Goal: Book appointment/travel/reservation

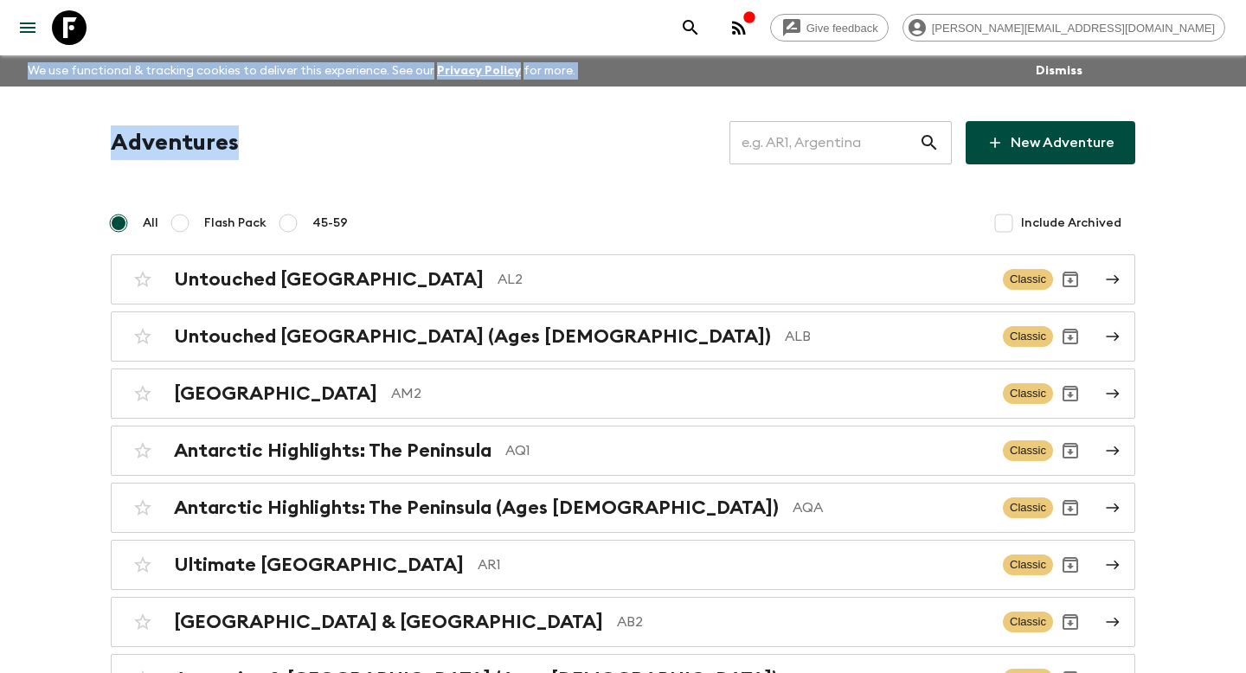
drag, startPoint x: 0, startPoint y: 0, endPoint x: 850, endPoint y: 153, distance: 863.5
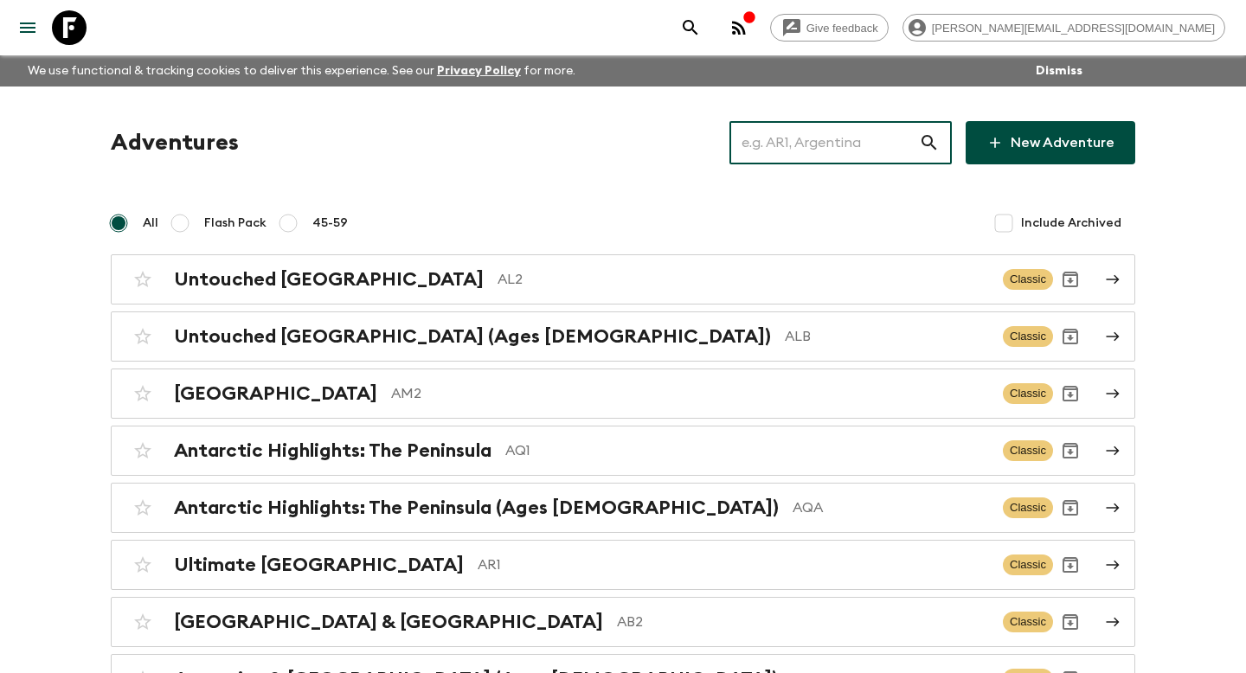
click at [824, 149] on input "text" at bounding box center [824, 143] width 190 height 48
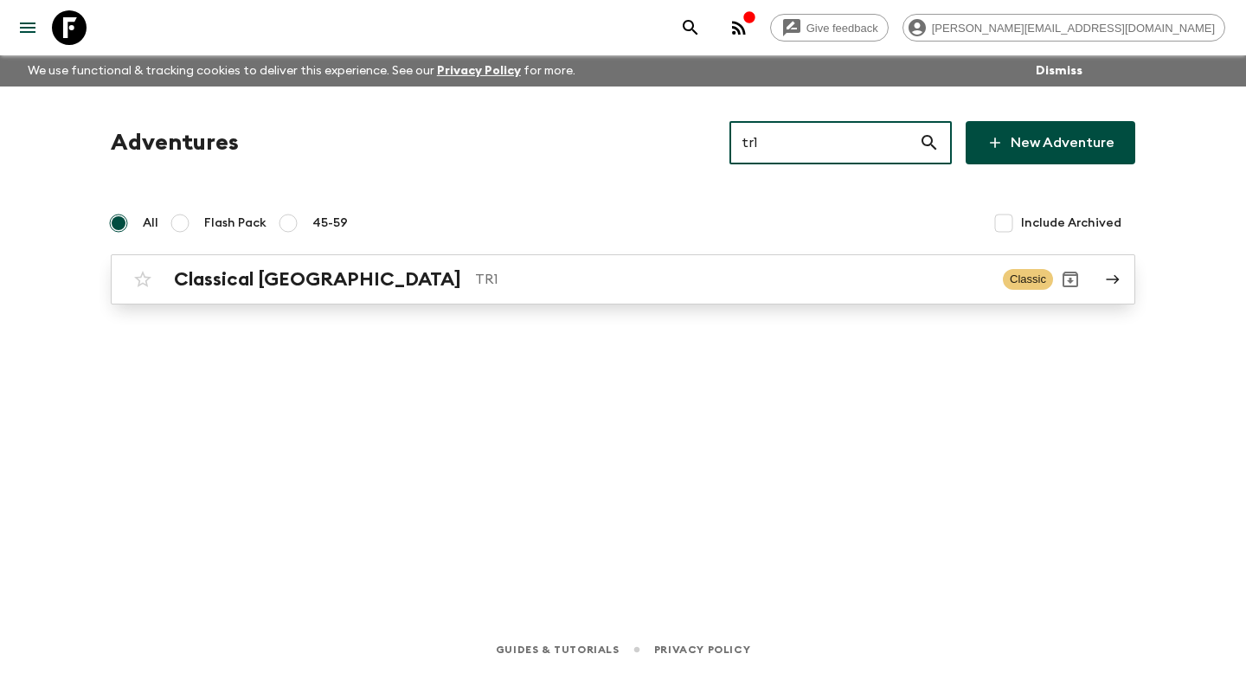
type input "tr1"
click at [249, 299] on link "Classical Türkiye TR1 Classic" at bounding box center [623, 279] width 1025 height 50
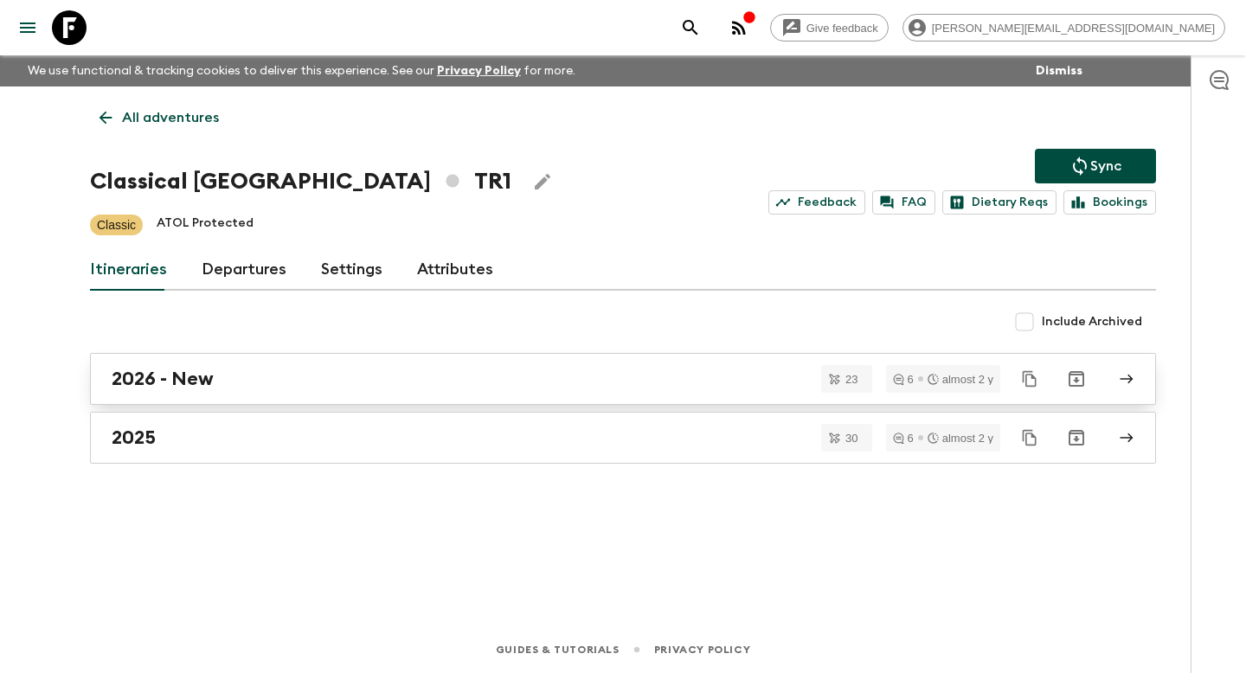
click at [160, 381] on h2 "2026 - New" at bounding box center [163, 379] width 102 height 22
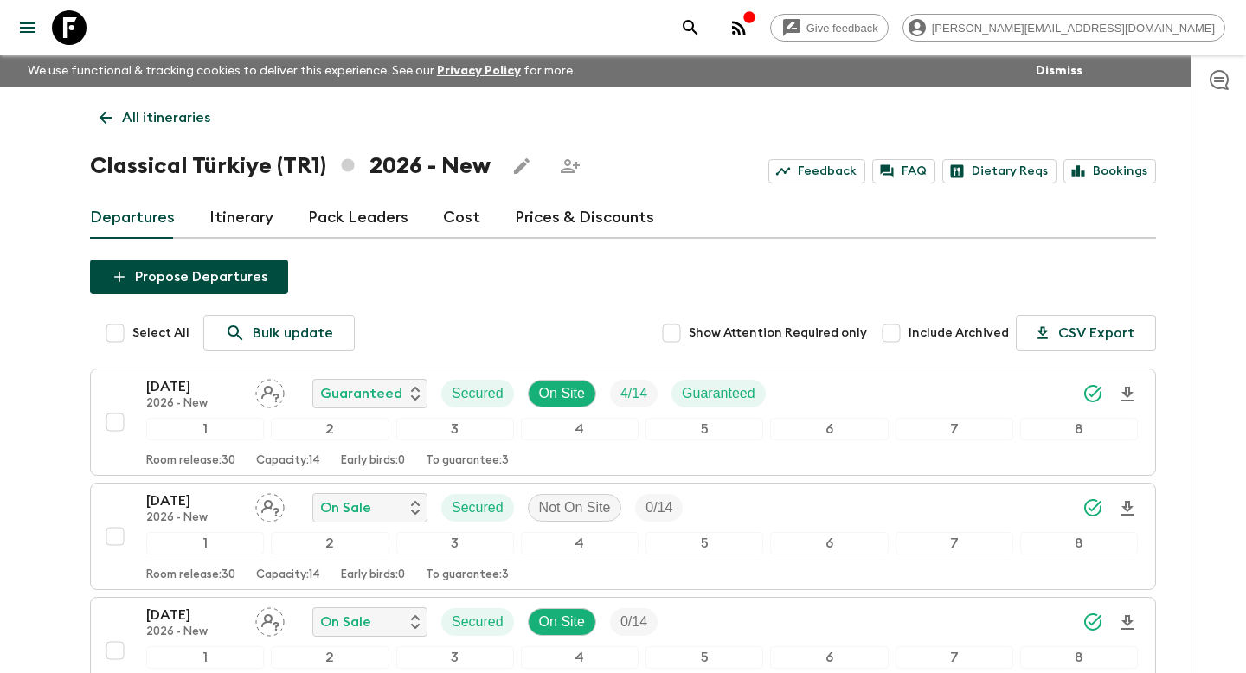
click at [120, 123] on link "All itineraries" at bounding box center [155, 117] width 130 height 35
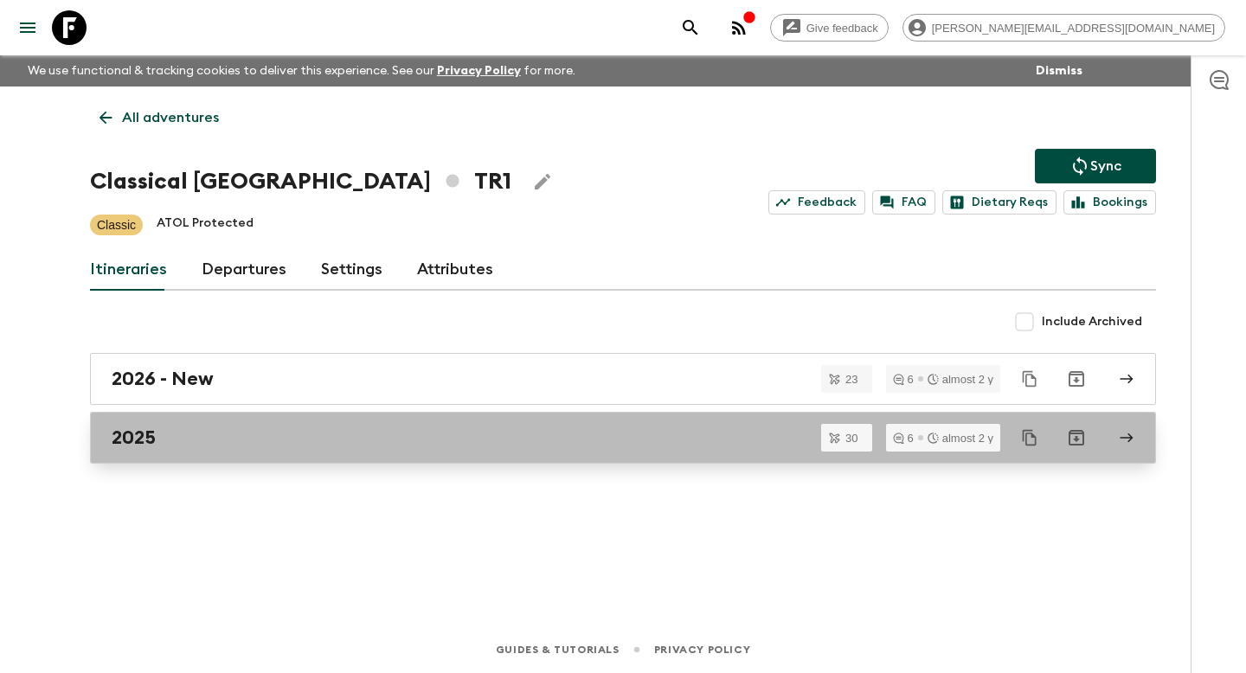
click at [146, 434] on h2 "2025" at bounding box center [134, 438] width 44 height 22
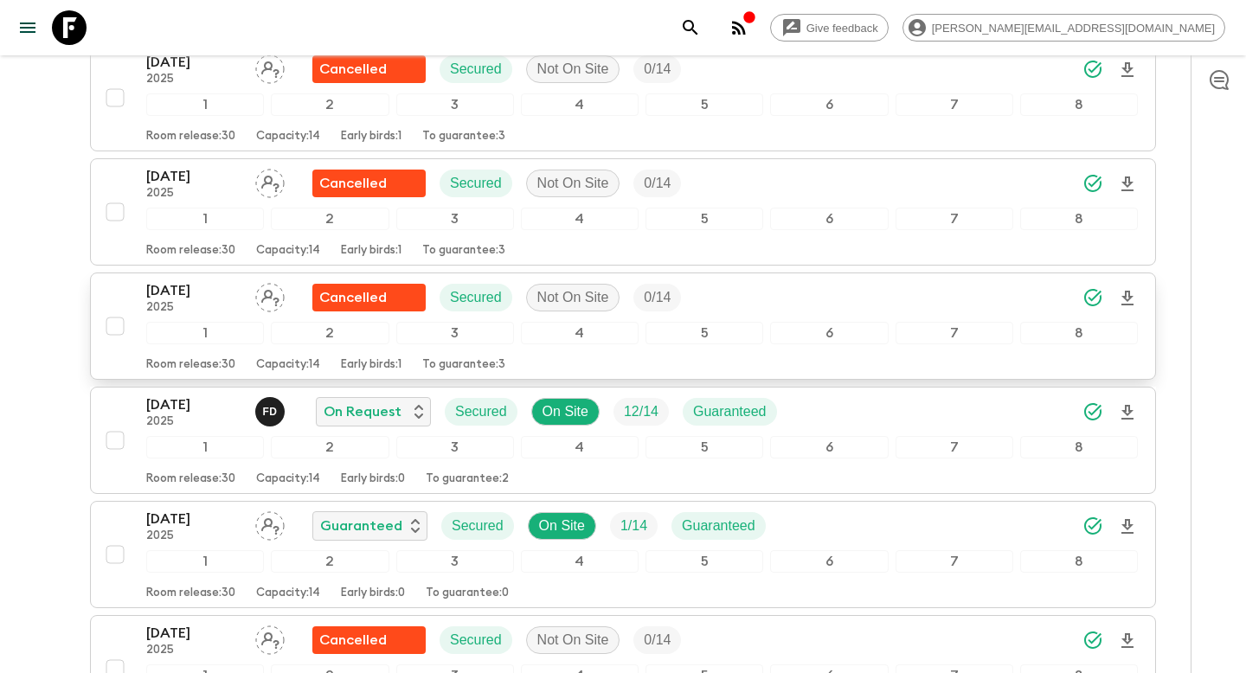
scroll to position [2954, 0]
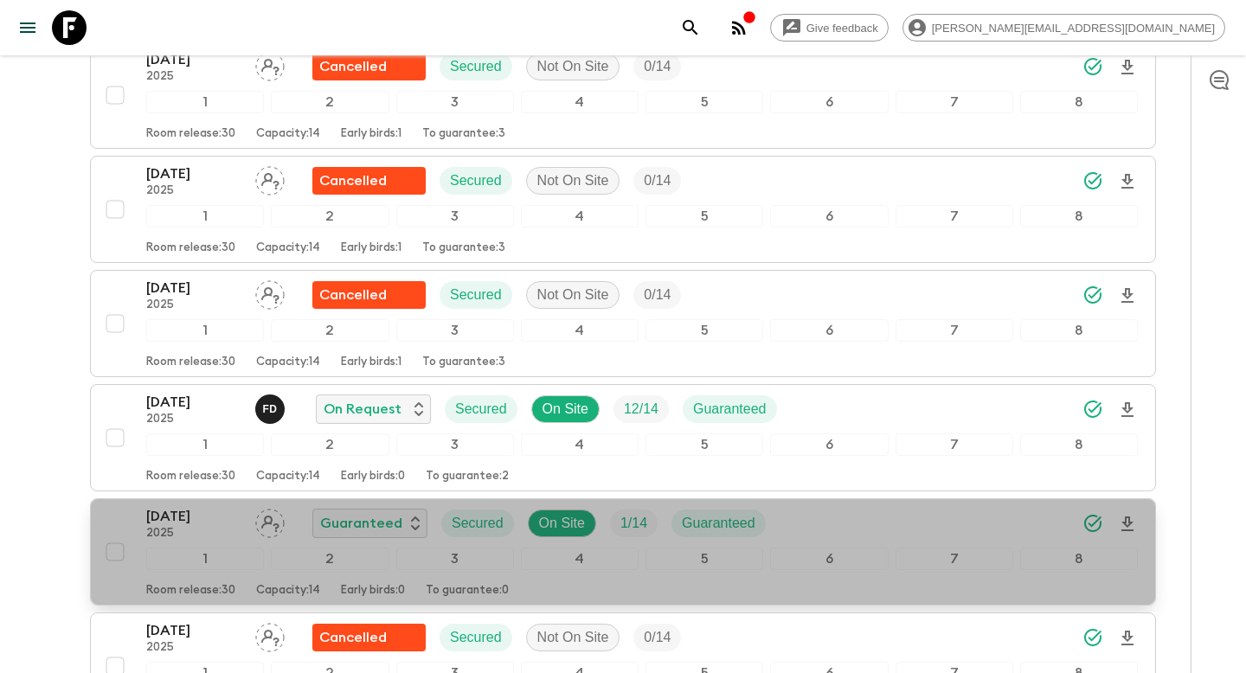
click at [112, 522] on div "[DATE] 2025 Guaranteed Secured On Site 1 / 14 Guaranteed 1 2 3 4 5 6 7 8 Room r…" at bounding box center [618, 552] width 1040 height 92
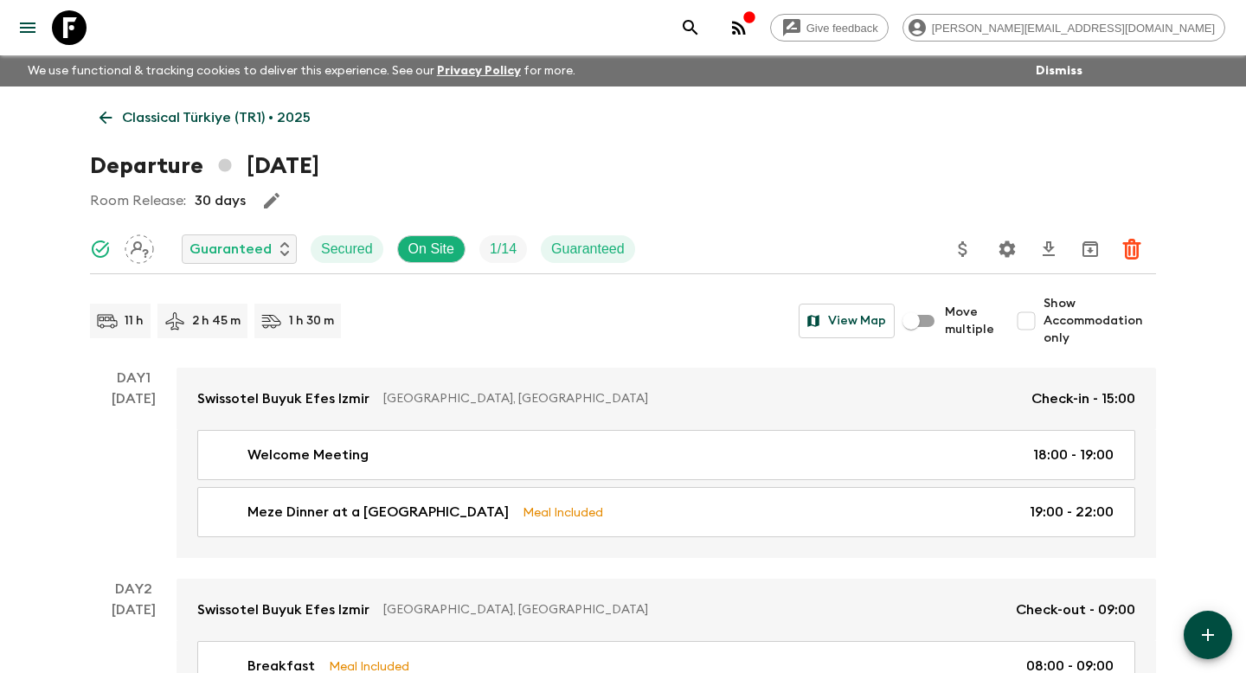
click at [153, 107] on p "Classical Türkiye (TR1) • 2025" at bounding box center [216, 117] width 189 height 21
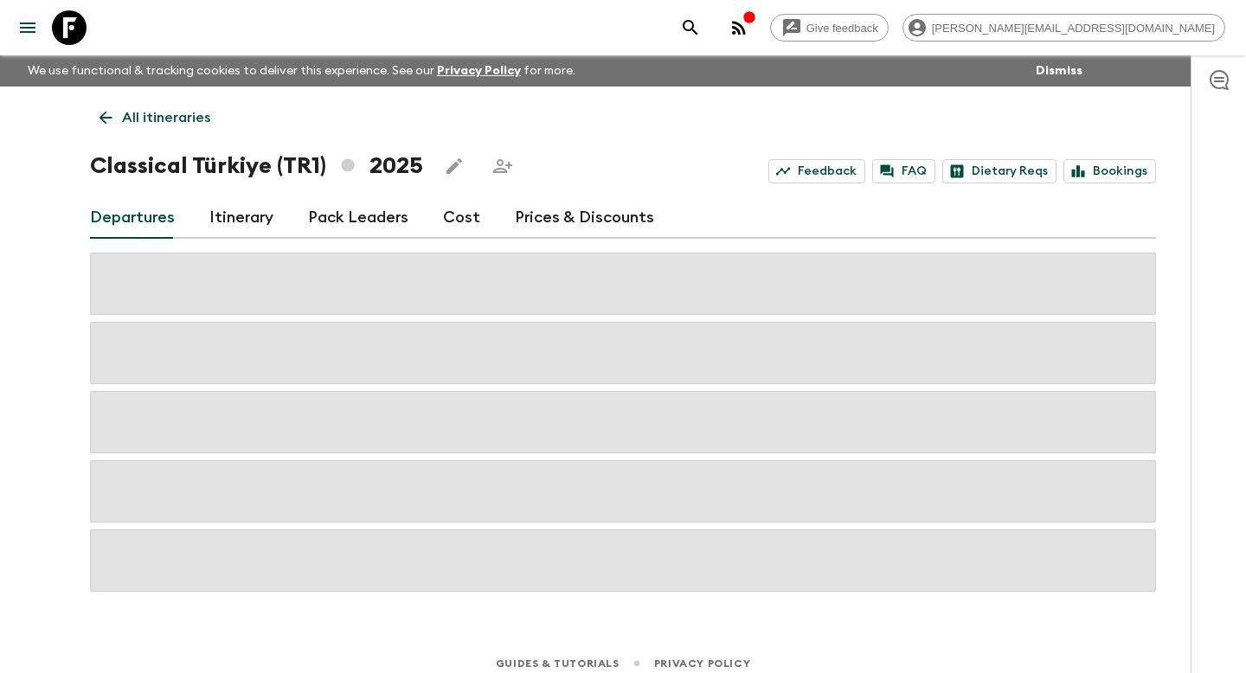
click at [143, 110] on p "All itineraries" at bounding box center [166, 117] width 88 height 21
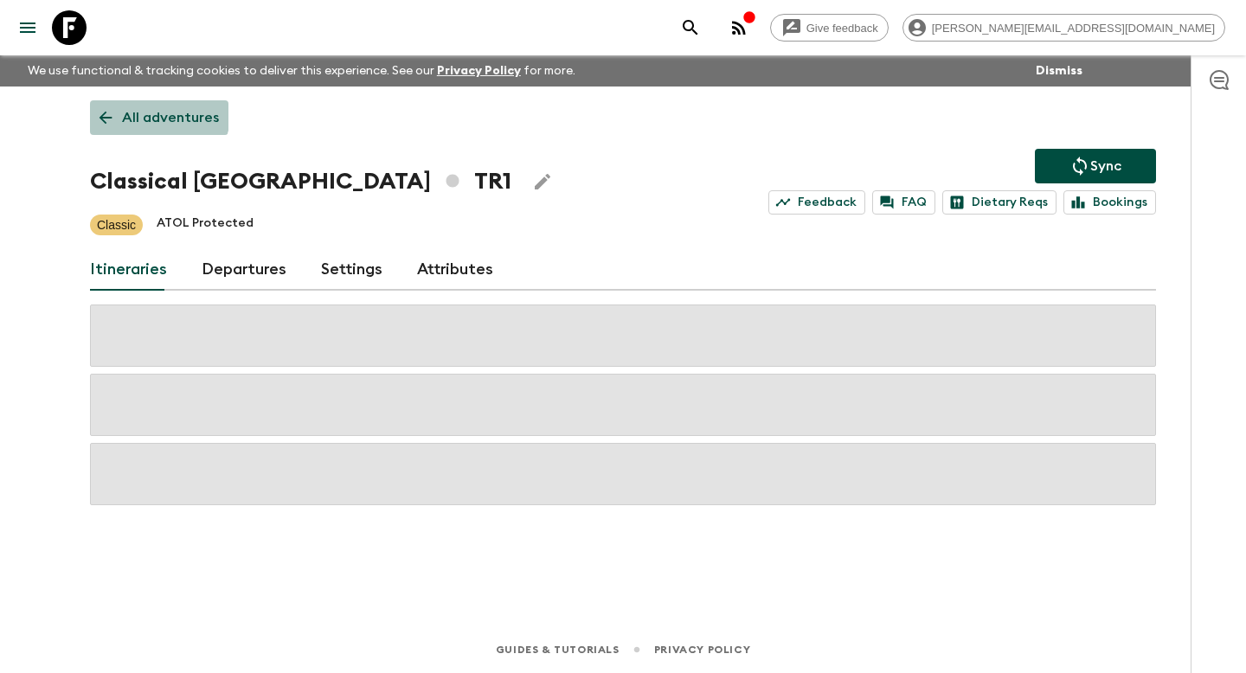
click at [142, 109] on p "All adventures" at bounding box center [170, 117] width 97 height 21
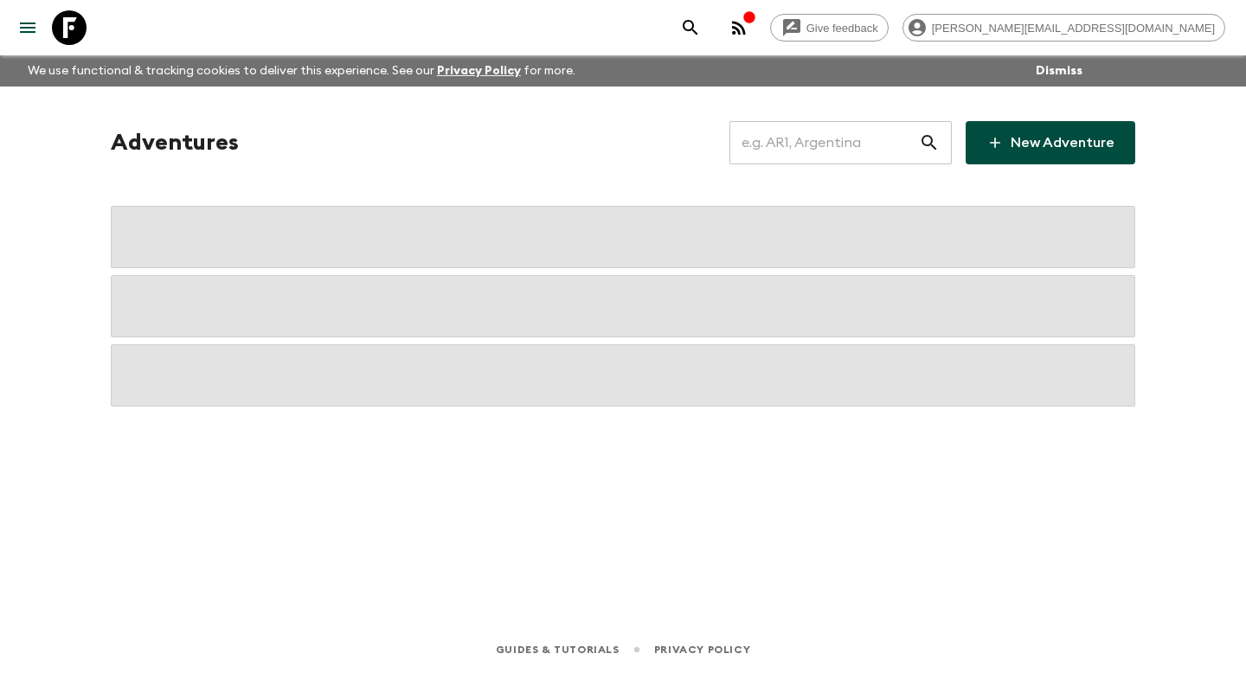
click at [792, 145] on input "text" at bounding box center [824, 143] width 190 height 48
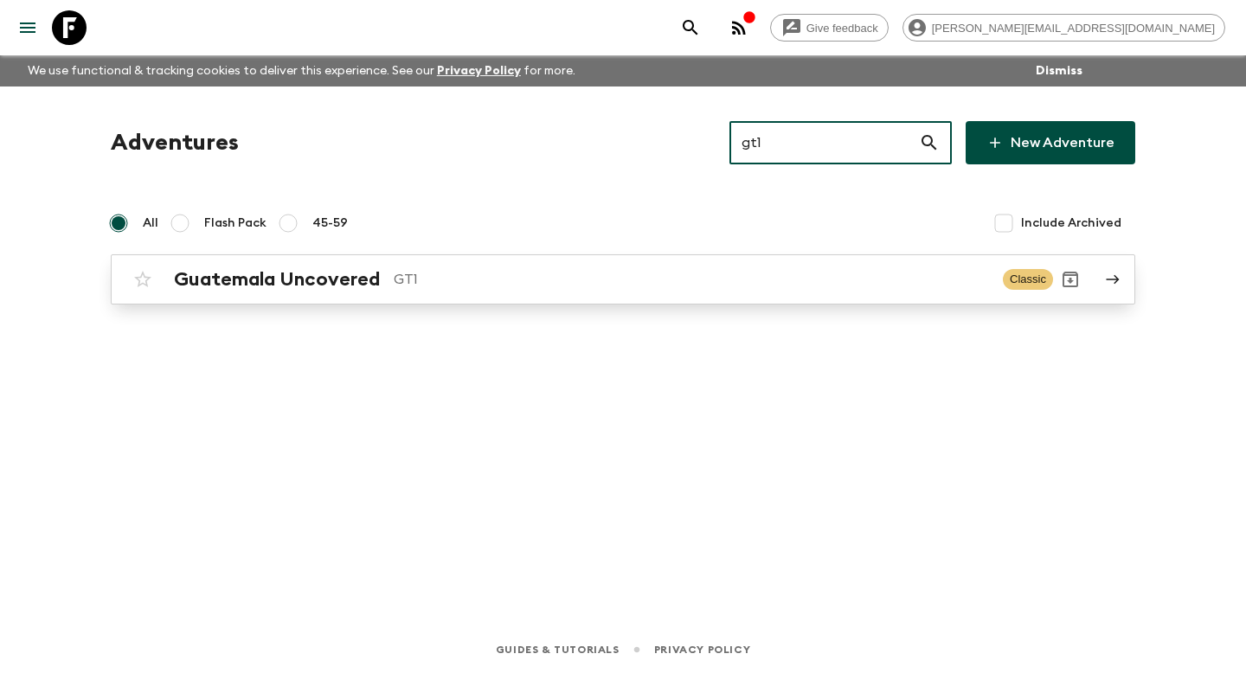
type input "gt1"
click at [273, 287] on h2 "Guatemala Uncovered" at bounding box center [277, 279] width 206 height 22
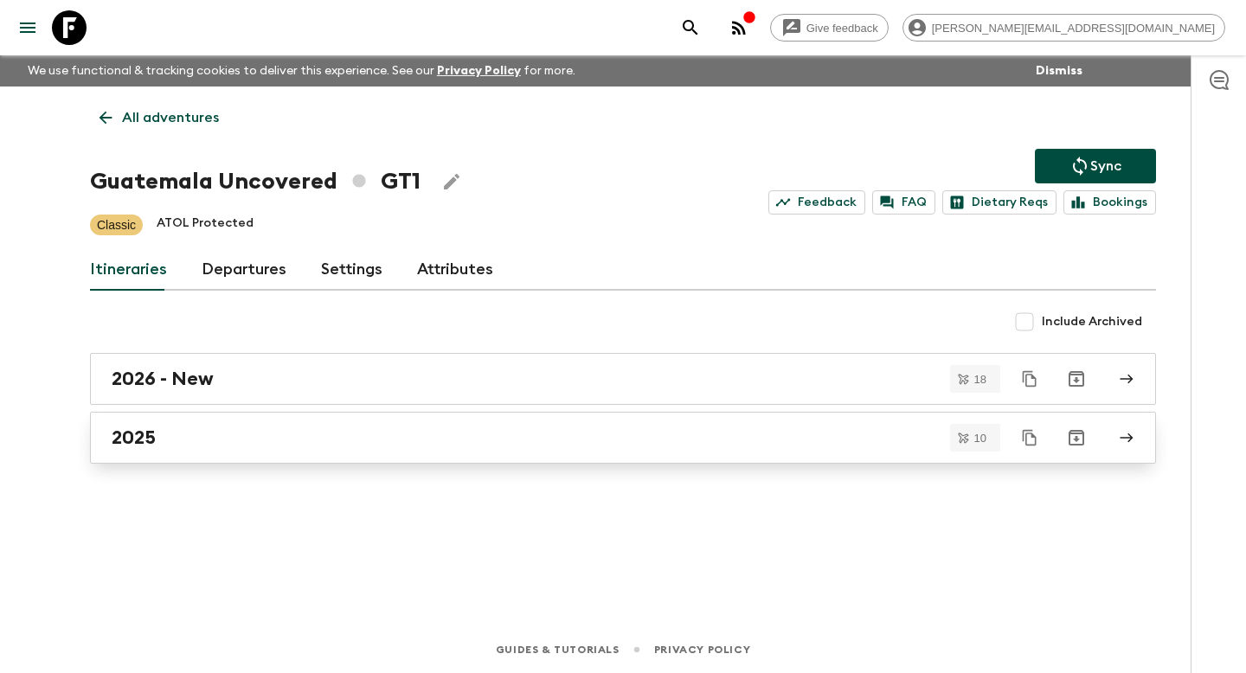
click at [132, 422] on link "2025" at bounding box center [623, 438] width 1066 height 52
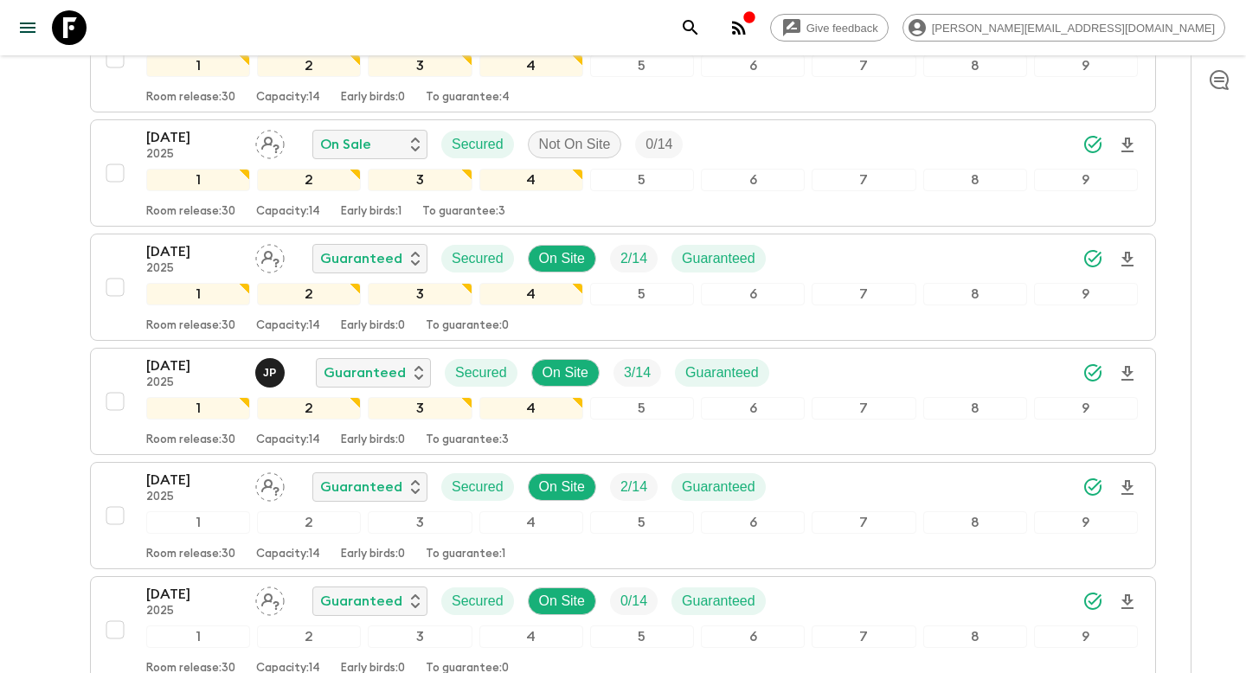
scroll to position [988, 0]
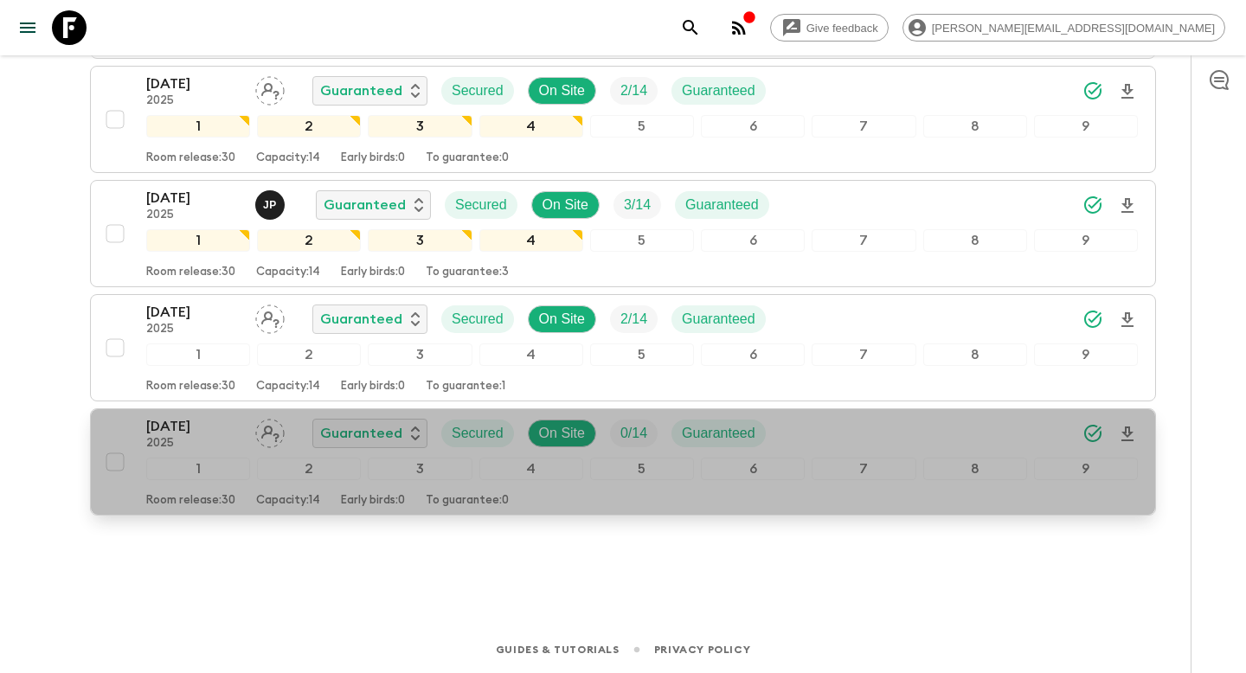
click at [121, 436] on div "[DATE] 2025 Guaranteed Secured On Site 0 / 14 Guaranteed 1 2 3 4 5 6 7 8 9 Room…" at bounding box center [618, 462] width 1040 height 92
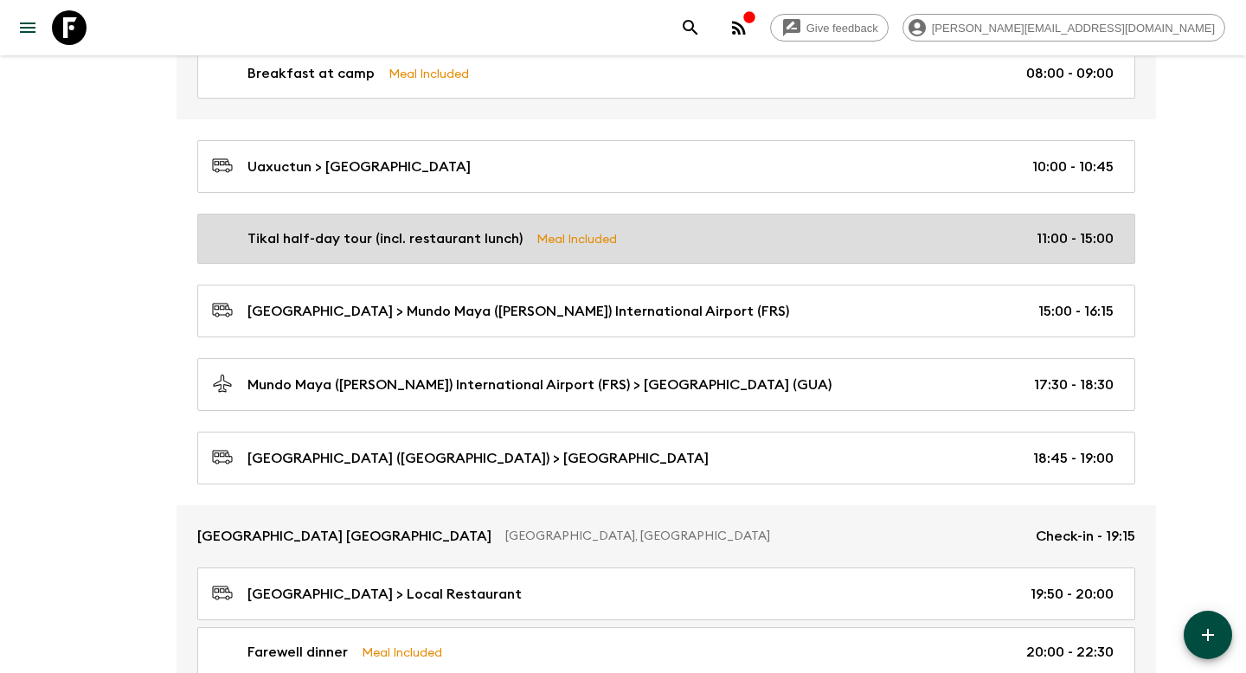
scroll to position [3423, 0]
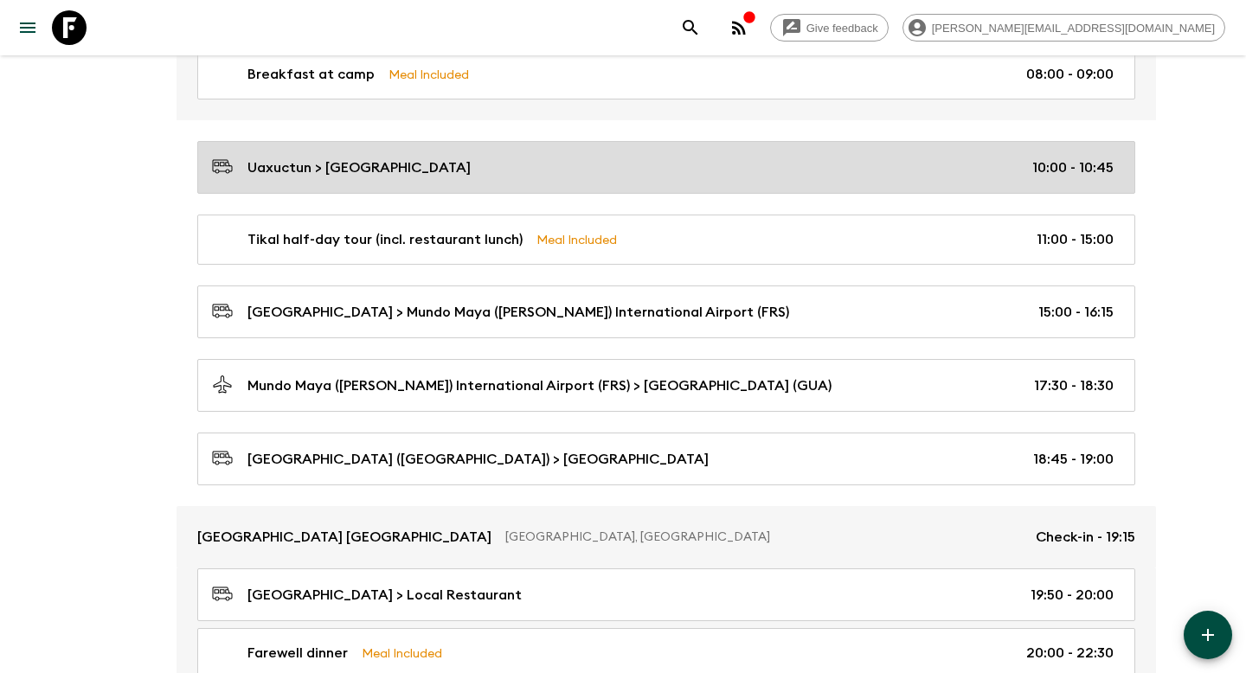
click at [259, 170] on p "Uaxuctun > [GEOGRAPHIC_DATA]" at bounding box center [358, 167] width 223 height 21
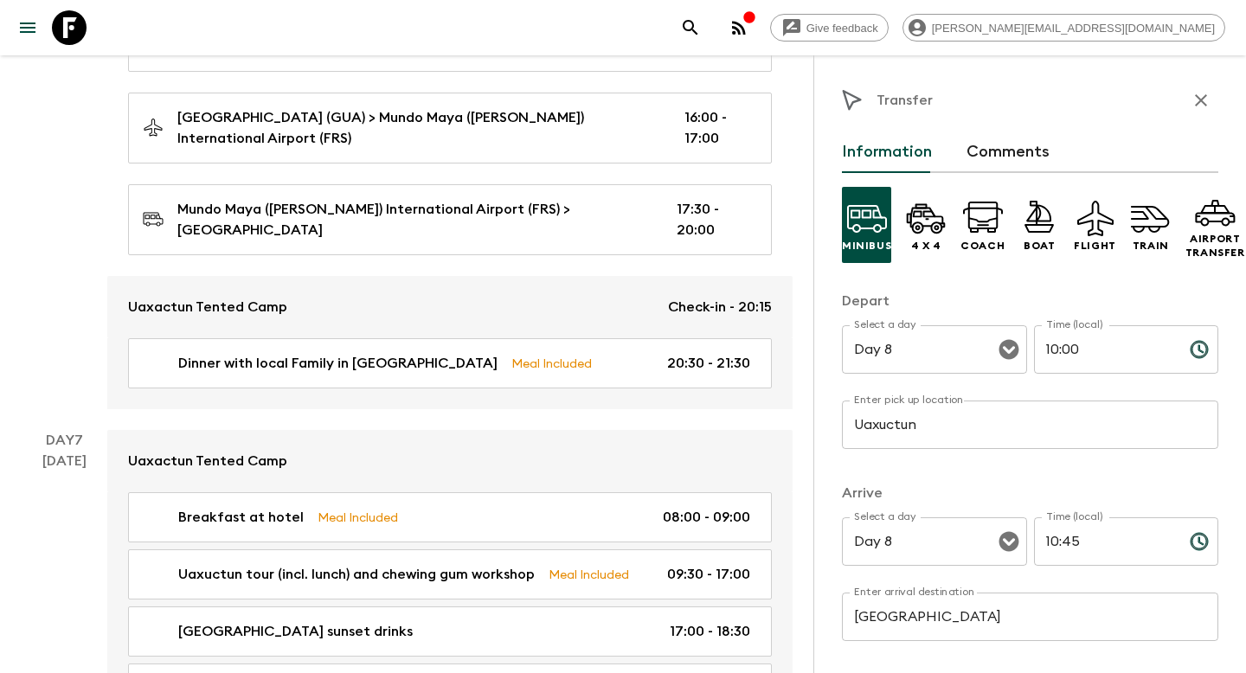
scroll to position [2702, 0]
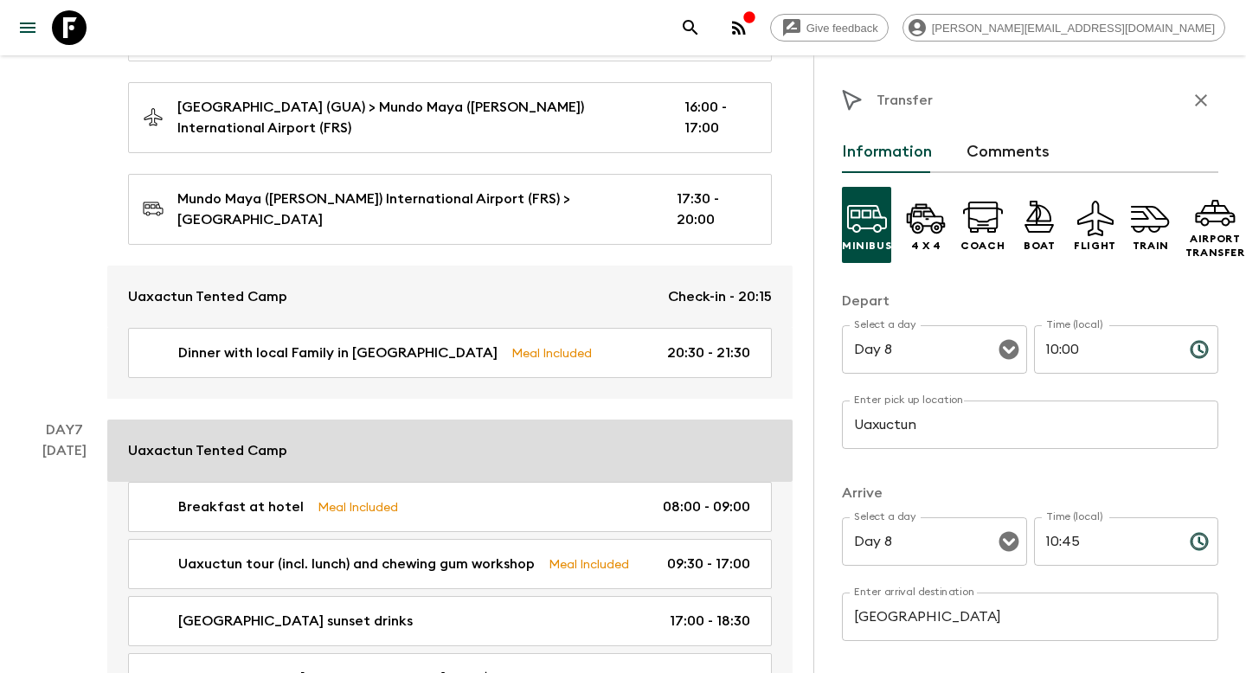
click at [209, 440] on p "Uaxactun Tented Camp" at bounding box center [207, 450] width 159 height 21
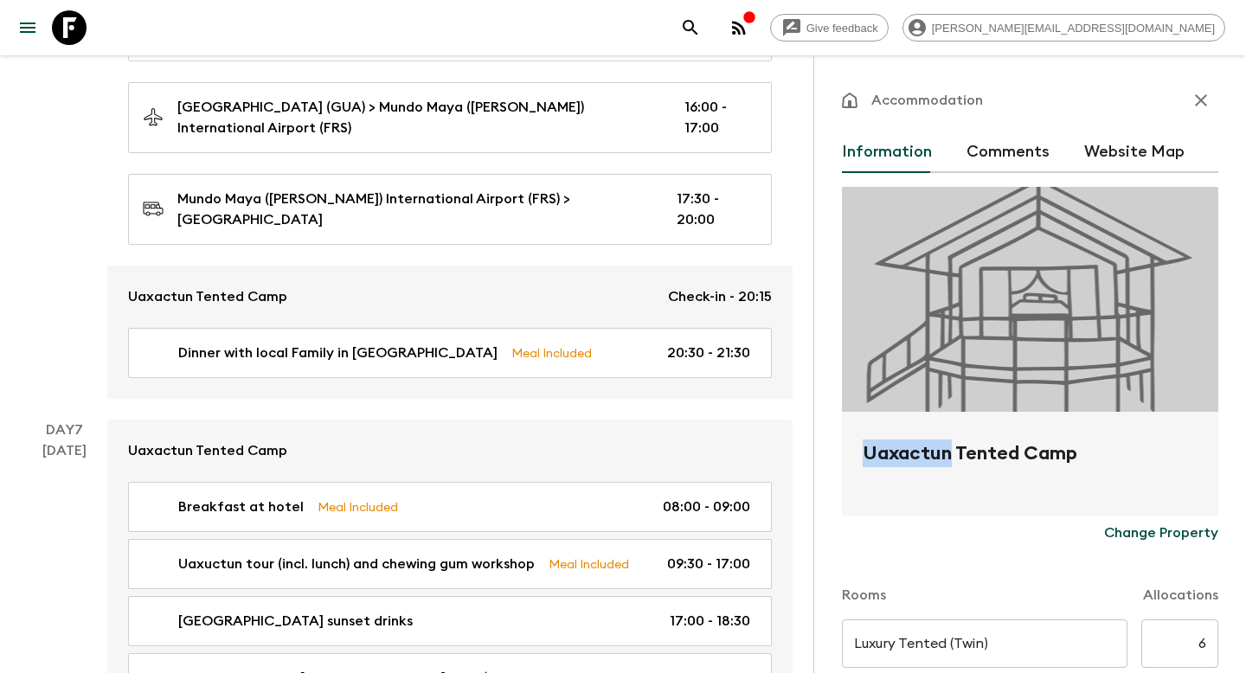
drag, startPoint x: 954, startPoint y: 455, endPoint x: 813, endPoint y: 455, distance: 140.2
click at [813, 455] on div "Accommodation Information Comments Website Map Uaxactun Tented Camp Change Prop…" at bounding box center [1029, 391] width 433 height 673
copy h2 "Uaxactun"
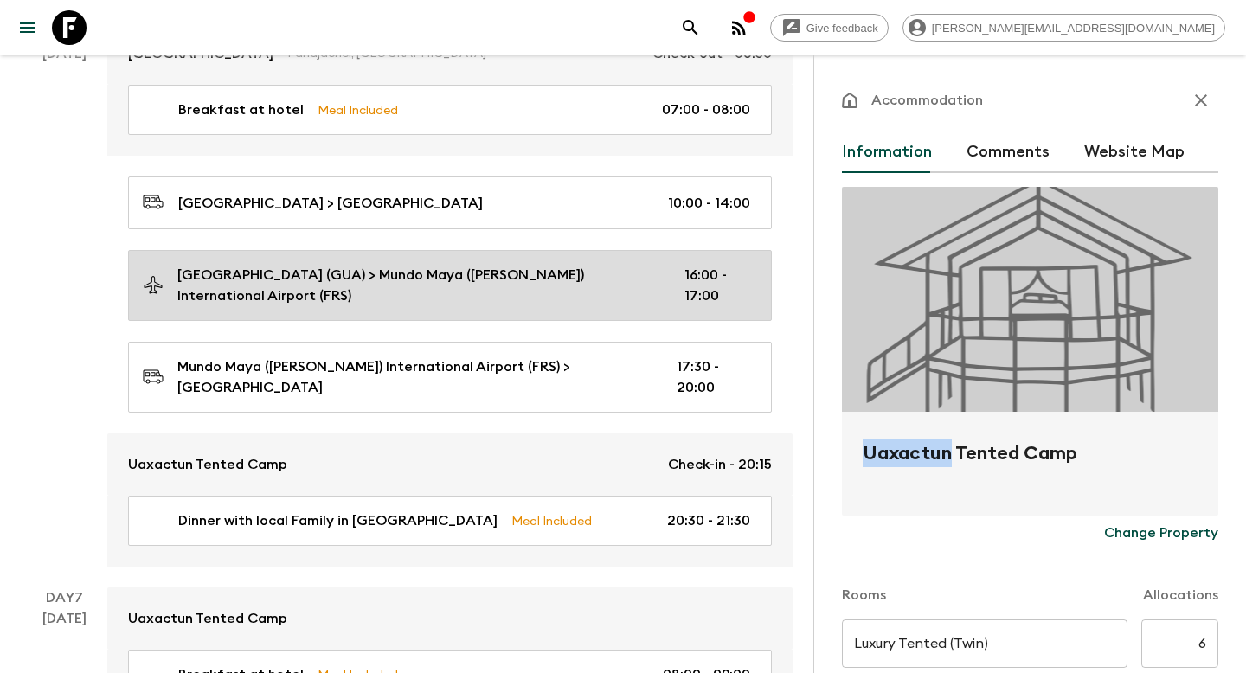
scroll to position [2525, 0]
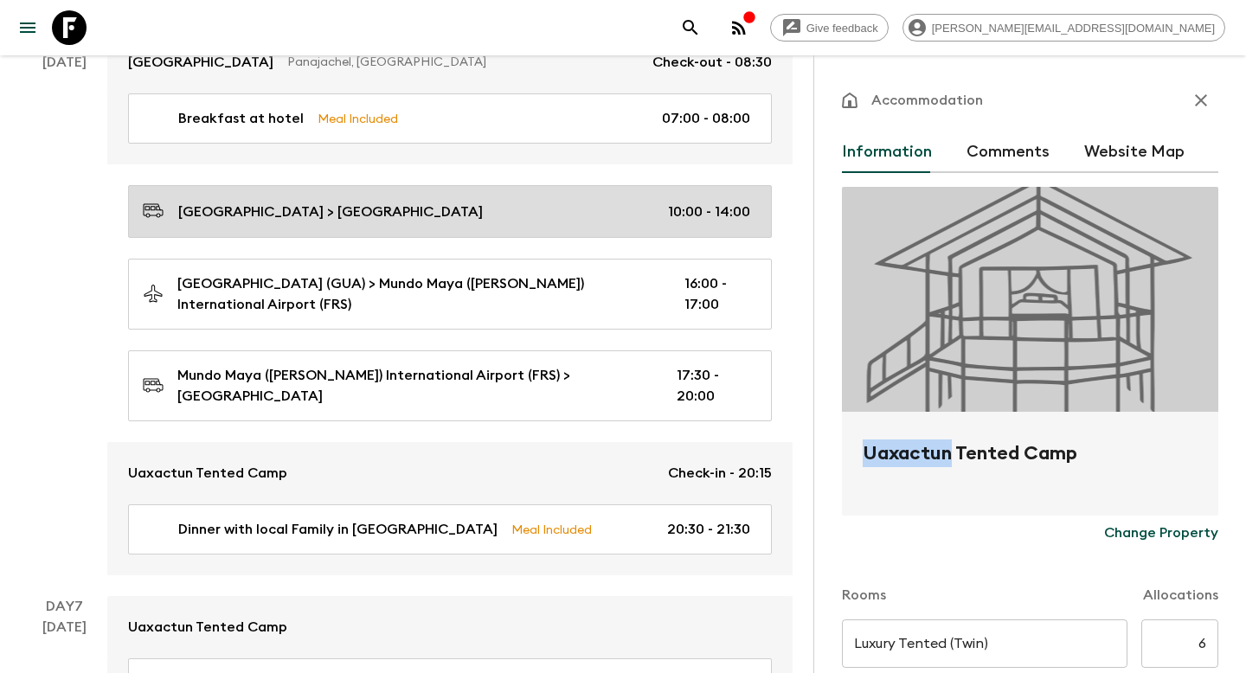
click at [324, 209] on p "[GEOGRAPHIC_DATA] > [GEOGRAPHIC_DATA]" at bounding box center [330, 212] width 305 height 21
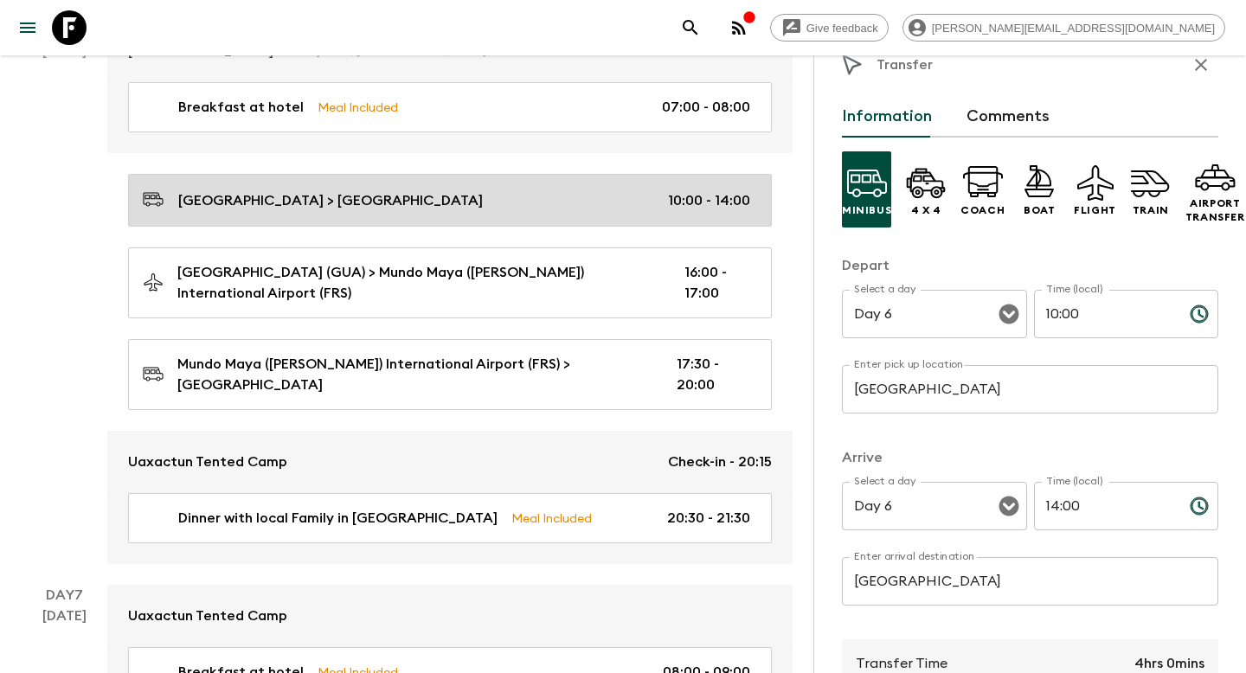
scroll to position [2600, 0]
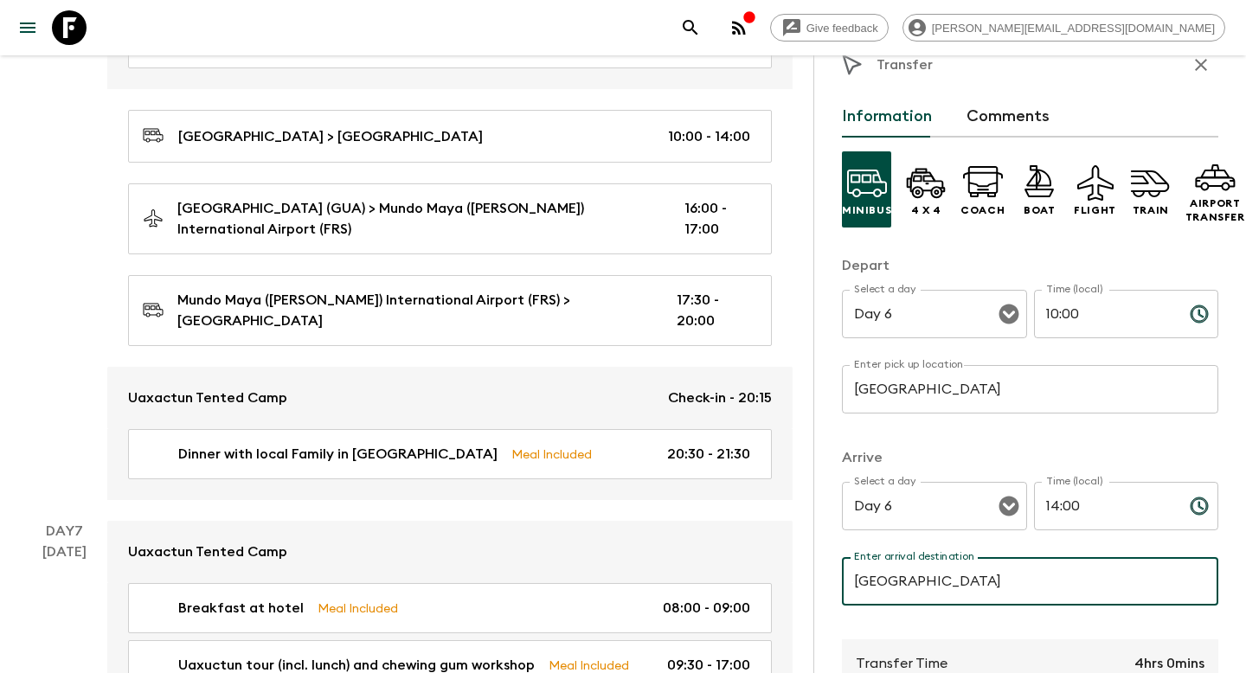
click at [1176, 589] on input "[GEOGRAPHIC_DATA]" at bounding box center [1030, 581] width 376 height 48
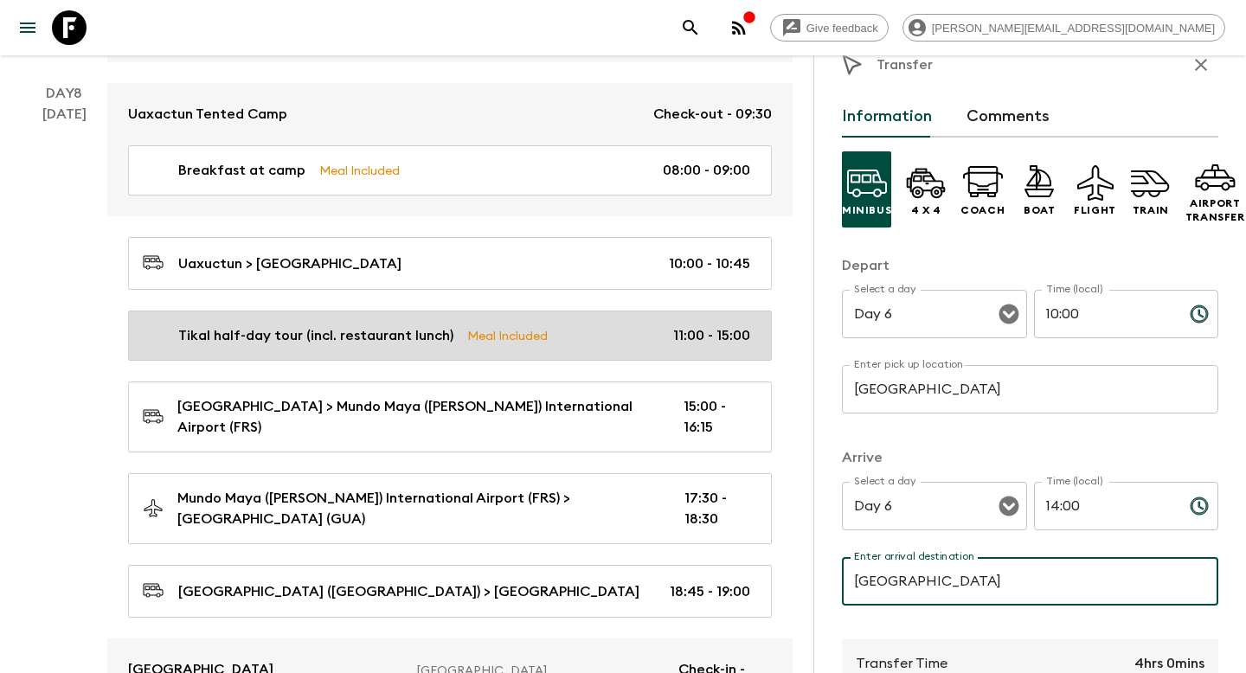
scroll to position [3403, 0]
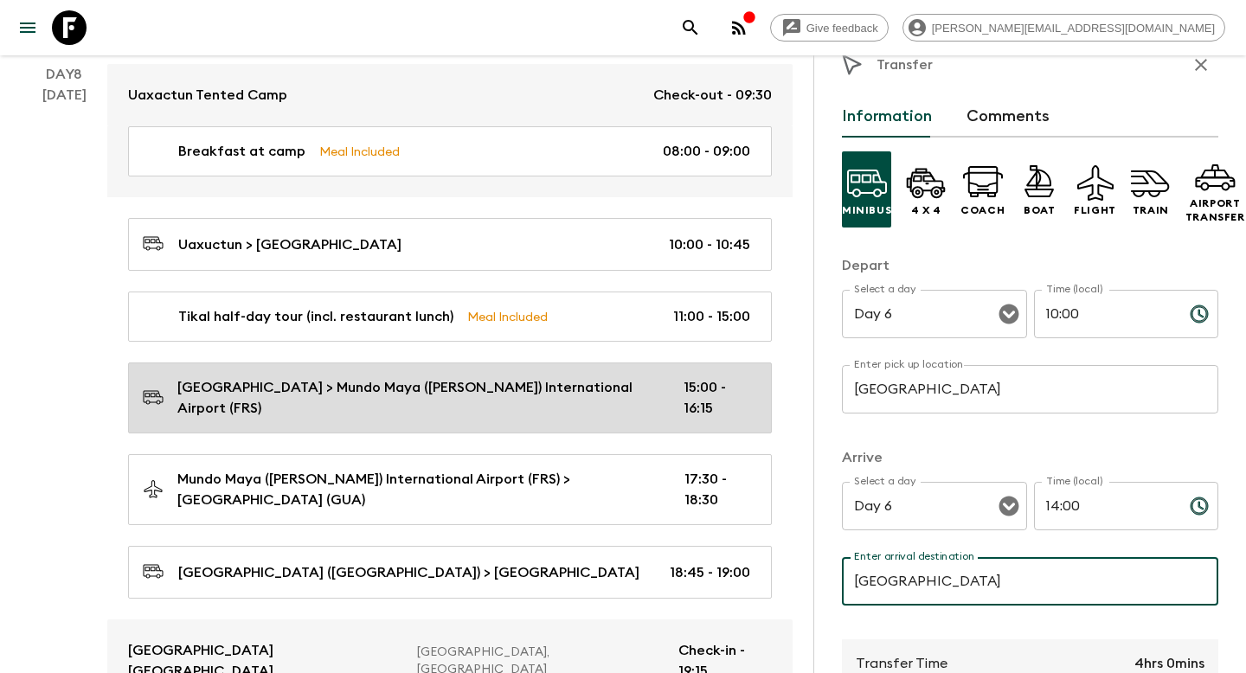
click at [254, 377] on p "[GEOGRAPHIC_DATA] > Mundo Maya ([PERSON_NAME]) International Airport (FRS)" at bounding box center [416, 398] width 479 height 42
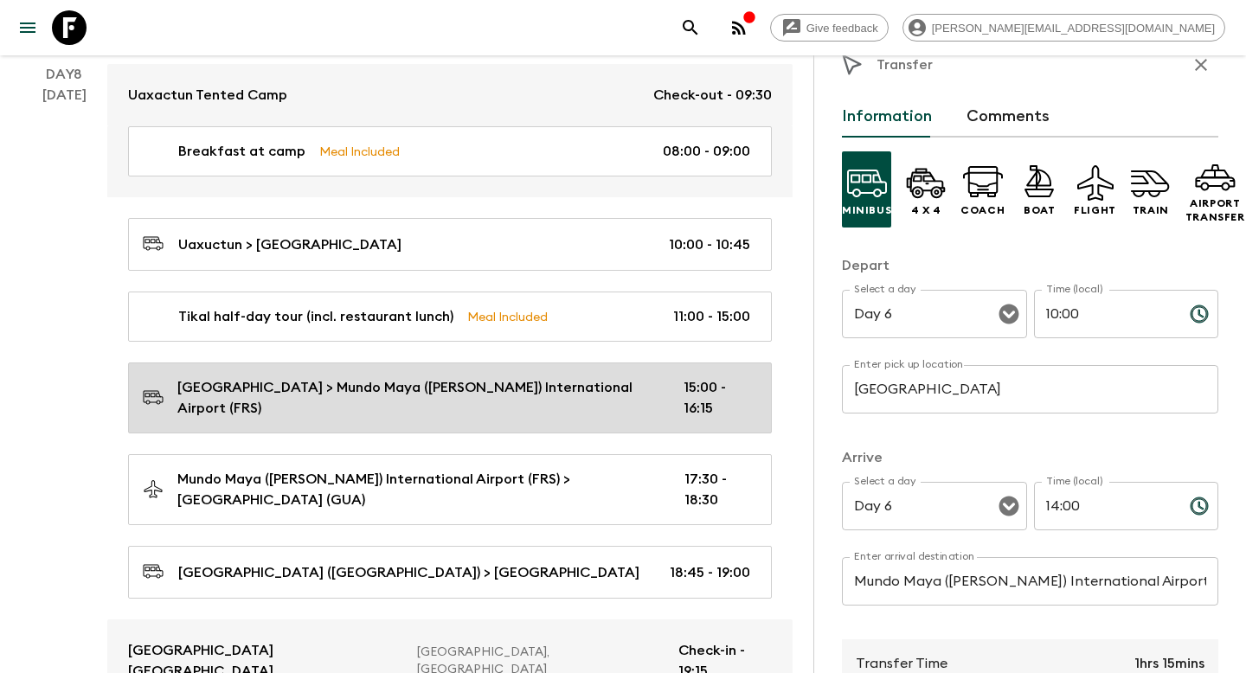
type input "[GEOGRAPHIC_DATA]"
type input "Mundo Maya ([PERSON_NAME]) International Airport (FRS)"
type input "Day 8"
type input "15:00"
type input "Day 8"
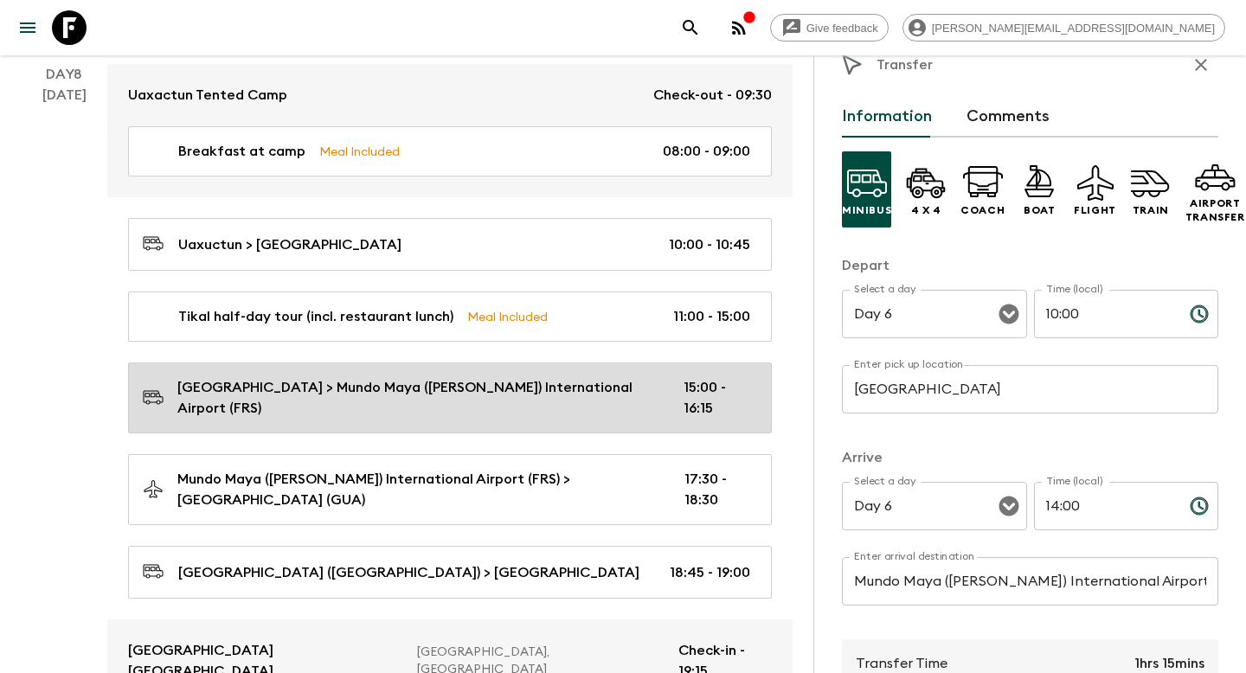
type input "16:15"
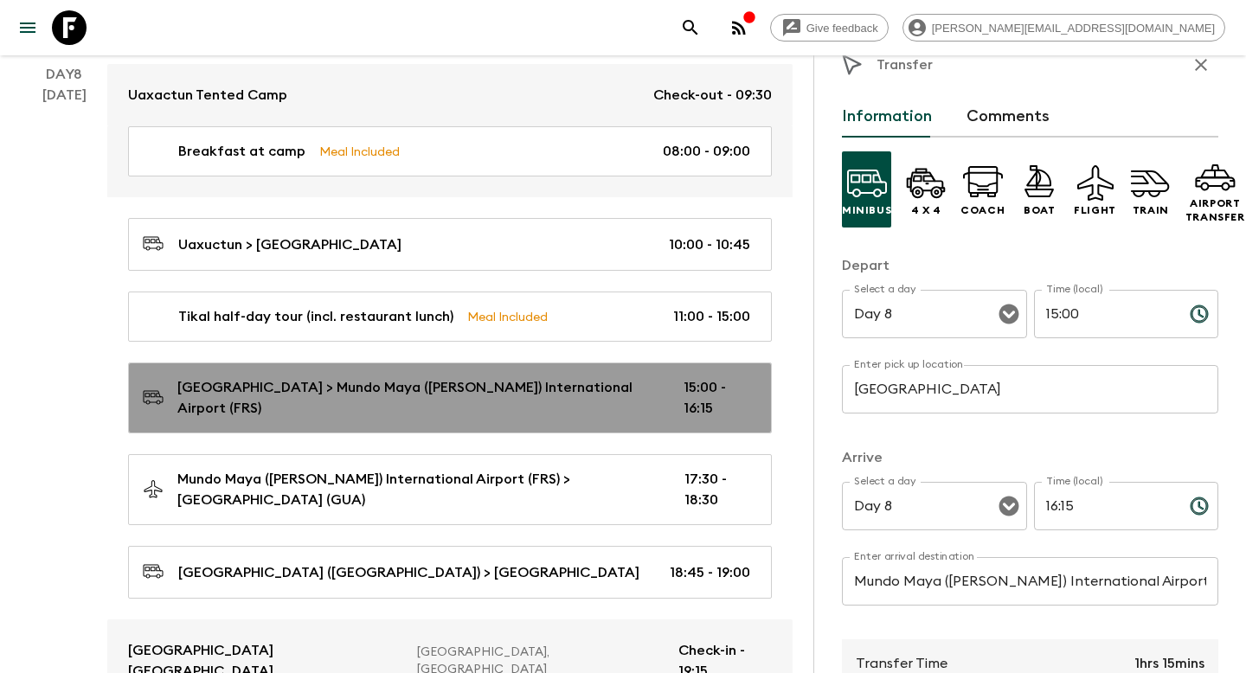
click at [379, 377] on p "[GEOGRAPHIC_DATA] > Mundo Maya ([PERSON_NAME]) International Airport (FRS)" at bounding box center [416, 398] width 479 height 42
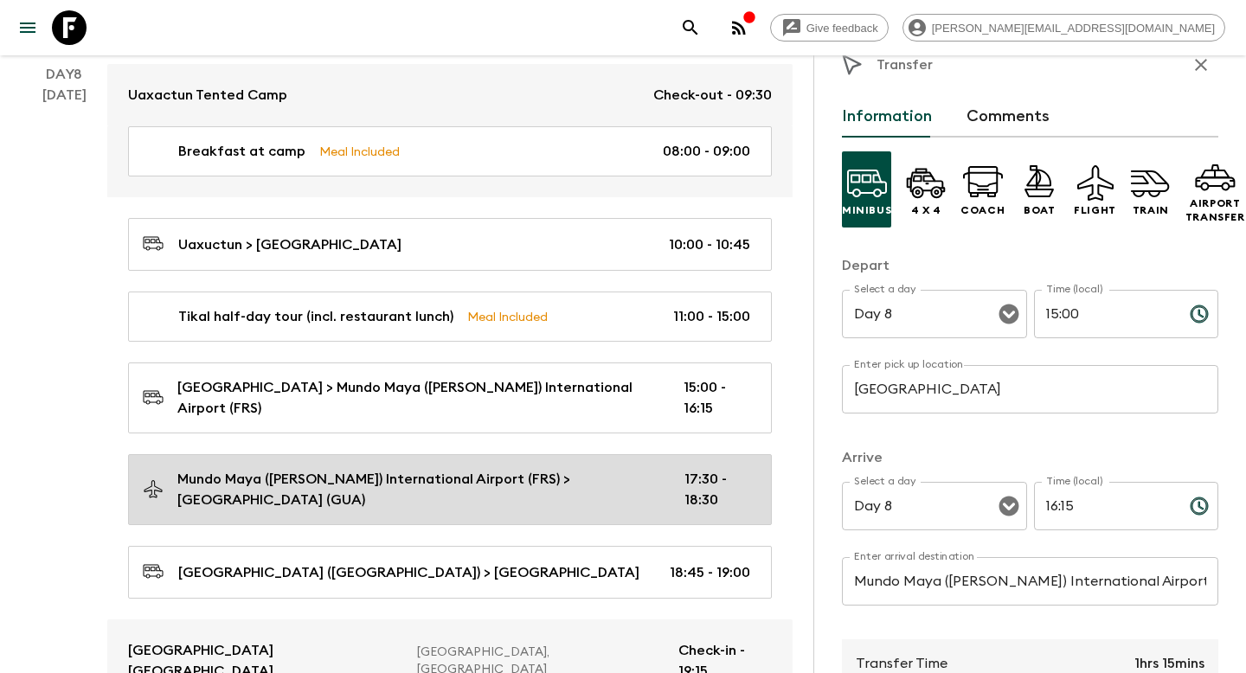
click at [379, 469] on p "Mundo Maya ([PERSON_NAME]) International Airport (FRS) > [GEOGRAPHIC_DATA] (GUA)" at bounding box center [416, 490] width 479 height 42
type input "Mundo Maya ([PERSON_NAME]) International Airport (FRS)"
type input "[GEOGRAPHIC_DATA] (GUA)"
type input "17:30"
type input "18:30"
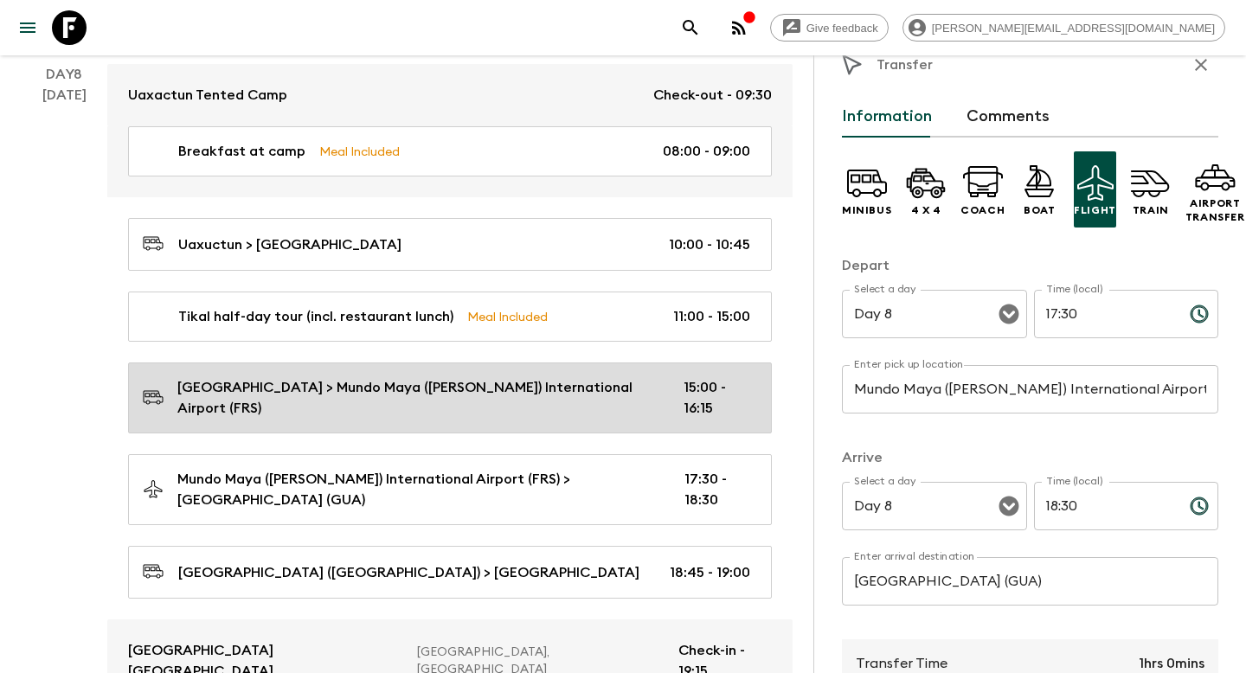
click at [396, 377] on p "[GEOGRAPHIC_DATA] > Mundo Maya ([PERSON_NAME]) International Airport (FRS)" at bounding box center [416, 398] width 479 height 42
type input "[GEOGRAPHIC_DATA]"
type input "Mundo Maya ([PERSON_NAME]) International Airport (FRS)"
type input "15:00"
type input "16:15"
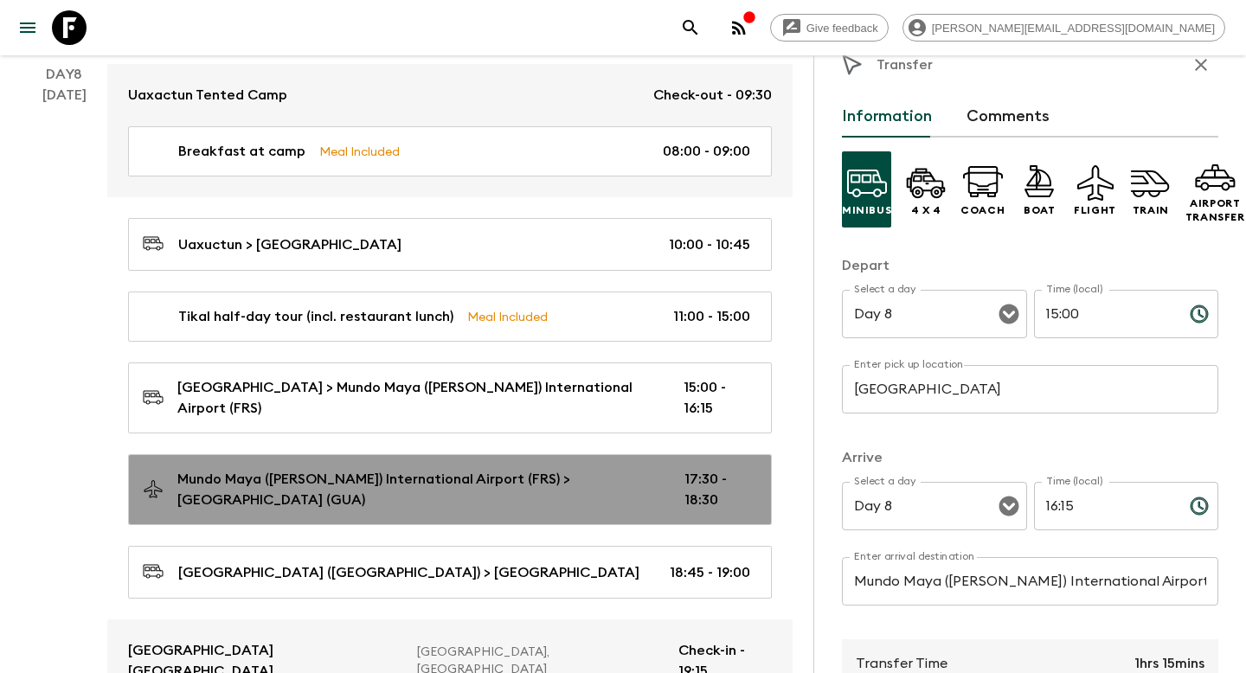
click at [365, 469] on p "Mundo Maya ([PERSON_NAME]) International Airport (FRS) > [GEOGRAPHIC_DATA] (GUA)" at bounding box center [416, 490] width 479 height 42
type input "Mundo Maya ([PERSON_NAME]) International Airport (FRS)"
type input "[GEOGRAPHIC_DATA] (GUA)"
type input "17:30"
type input "18:30"
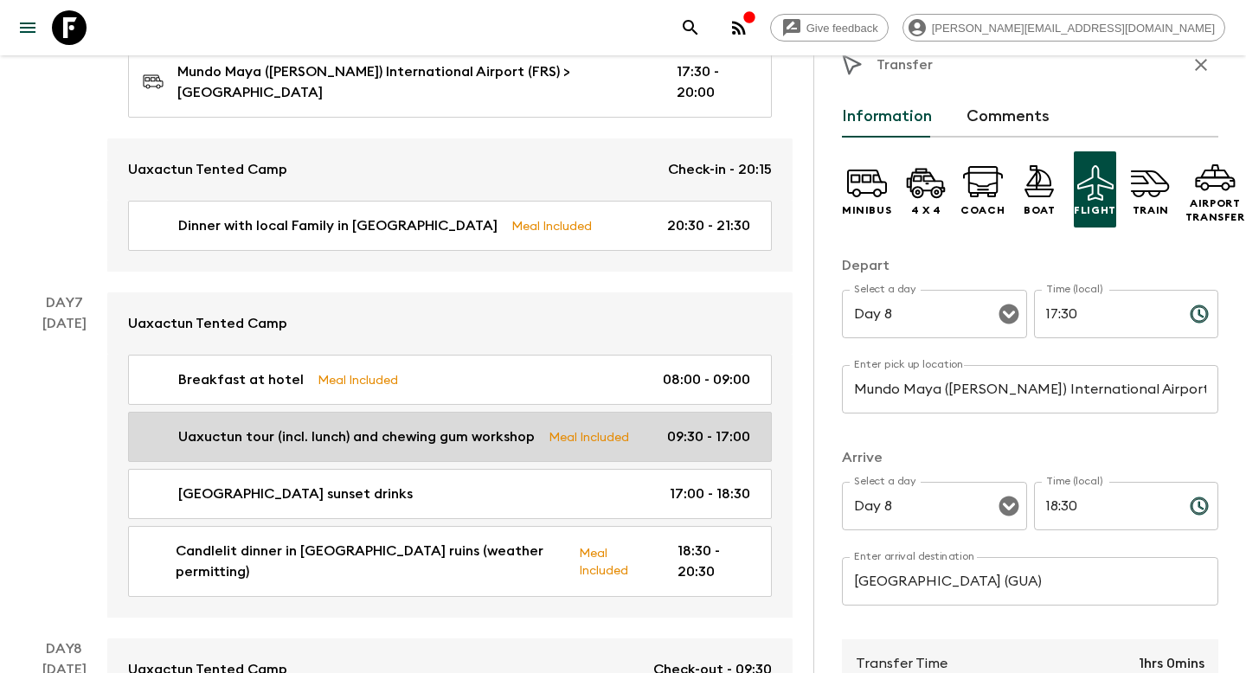
scroll to position [2831, 0]
